Goal: Task Accomplishment & Management: Manage account settings

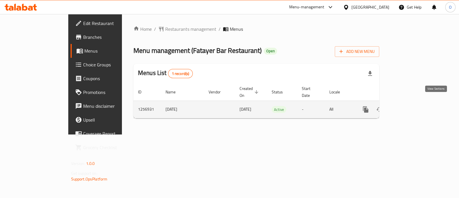
click at [410, 106] on icon "enhanced table" at bounding box center [406, 109] width 7 height 7
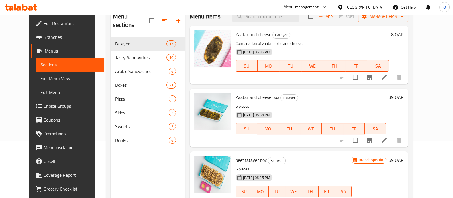
scroll to position [47, 0]
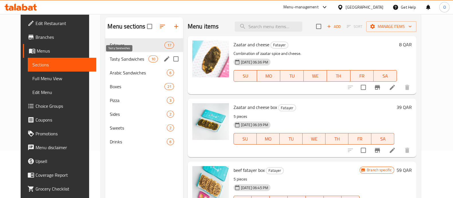
click at [111, 60] on span "Tasty Sandwiches" at bounding box center [129, 58] width 39 height 7
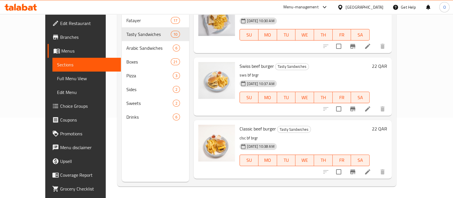
scroll to position [82, 0]
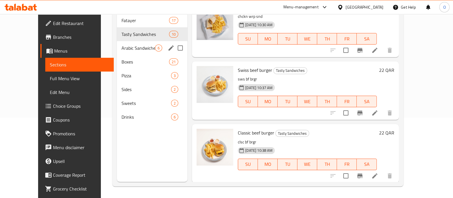
click at [117, 41] on div "Arabic Sandwiches 6" at bounding box center [152, 48] width 71 height 14
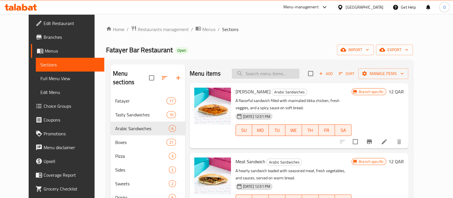
click at [256, 72] on input "search" at bounding box center [266, 74] width 68 height 10
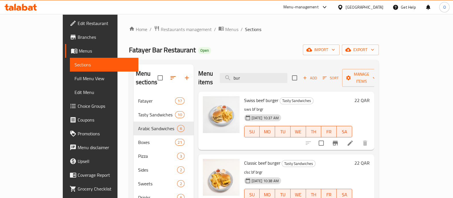
scroll to position [62, 0]
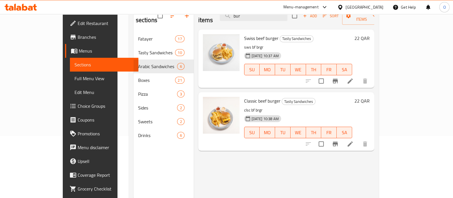
type input "bur"
click at [358, 139] on li at bounding box center [350, 144] width 16 height 10
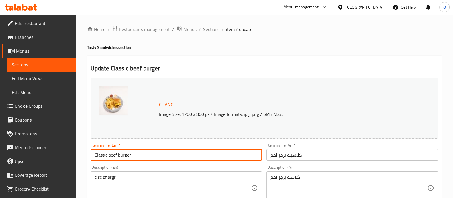
drag, startPoint x: 117, startPoint y: 154, endPoint x: 70, endPoint y: 150, distance: 47.5
type input "Giant burger"
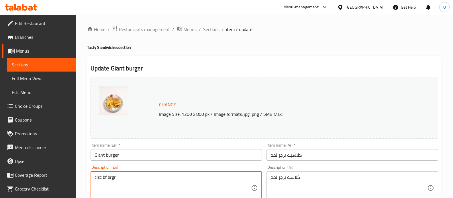
drag, startPoint x: 106, startPoint y: 176, endPoint x: 57, endPoint y: 177, distance: 49.0
type textarea "giant brgr"
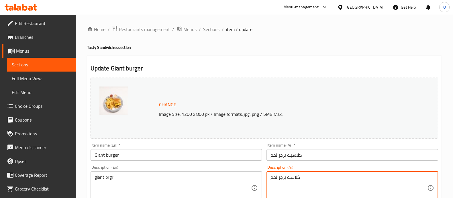
drag, startPoint x: 312, startPoint y: 178, endPoint x: 288, endPoint y: 178, distance: 23.8
type textarea "برجر لحم"
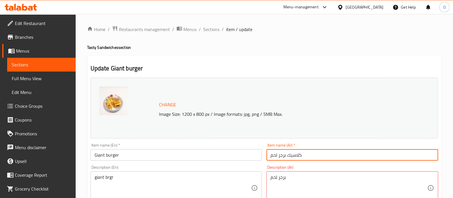
drag, startPoint x: 302, startPoint y: 153, endPoint x: 288, endPoint y: 153, distance: 14.6
click at [288, 153] on input "كلاسيك برجر لحم" at bounding box center [353, 154] width 172 height 11
type input "برجر لحم"
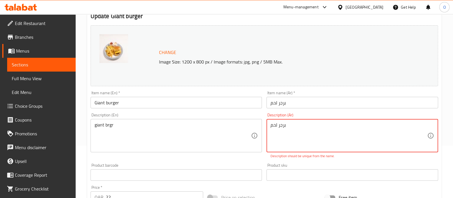
scroll to position [53, 0]
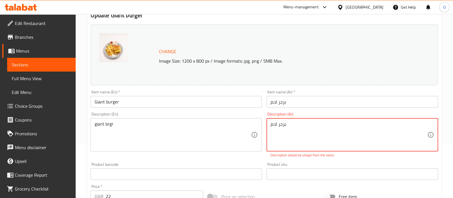
click at [247, 154] on div "Description (En) giant brgr Description (En)" at bounding box center [176, 135] width 176 height 50
click at [287, 125] on textarea "برجر لحم." at bounding box center [349, 134] width 157 height 27
click at [307, 128] on textarea "برجر لحم." at bounding box center [349, 134] width 157 height 27
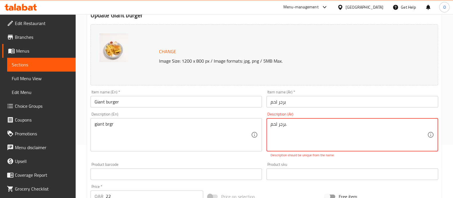
paste textarea "برجر لحم لذيذ"
type textarea "برجر لحم لذيذ"
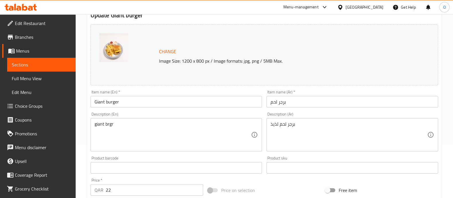
click at [221, 163] on div "Product barcode Product barcode" at bounding box center [177, 164] width 172 height 17
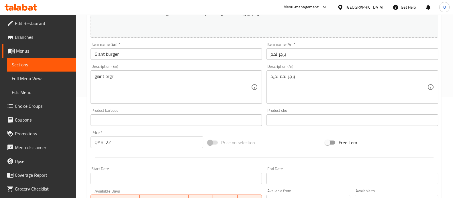
scroll to position [101, 0]
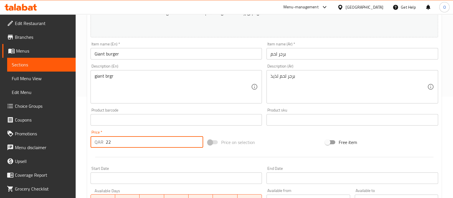
drag, startPoint x: 116, startPoint y: 144, endPoint x: 94, endPoint y: 148, distance: 22.8
click at [94, 148] on div "Price   * QAR 22 Price *" at bounding box center [147, 139] width 118 height 22
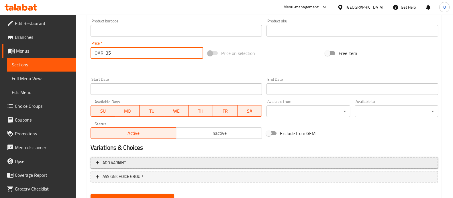
scroll to position [215, 0]
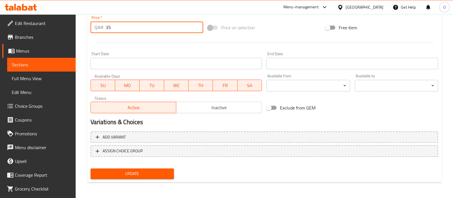
type input "35"
click at [124, 171] on span "Update" at bounding box center [132, 173] width 74 height 7
